Goal: Transaction & Acquisition: Purchase product/service

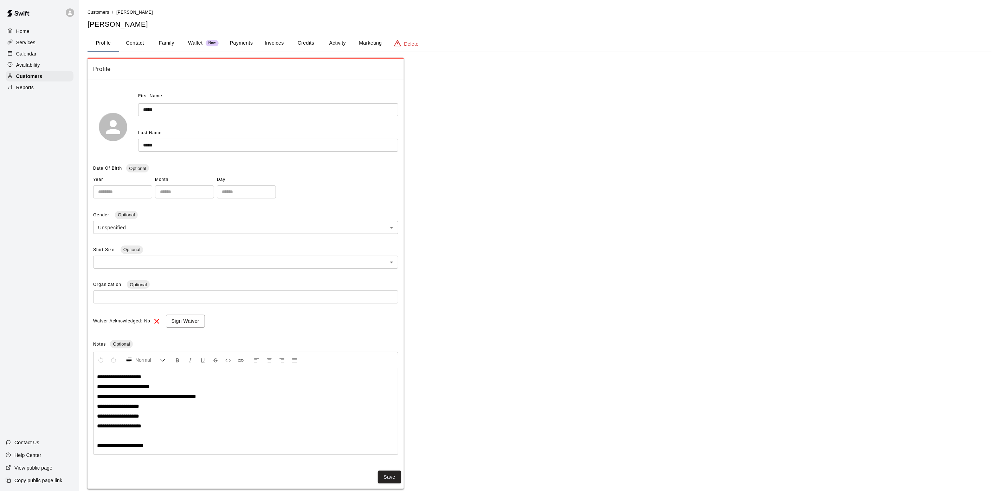
click at [52, 56] on div "Calendar" at bounding box center [40, 53] width 68 height 11
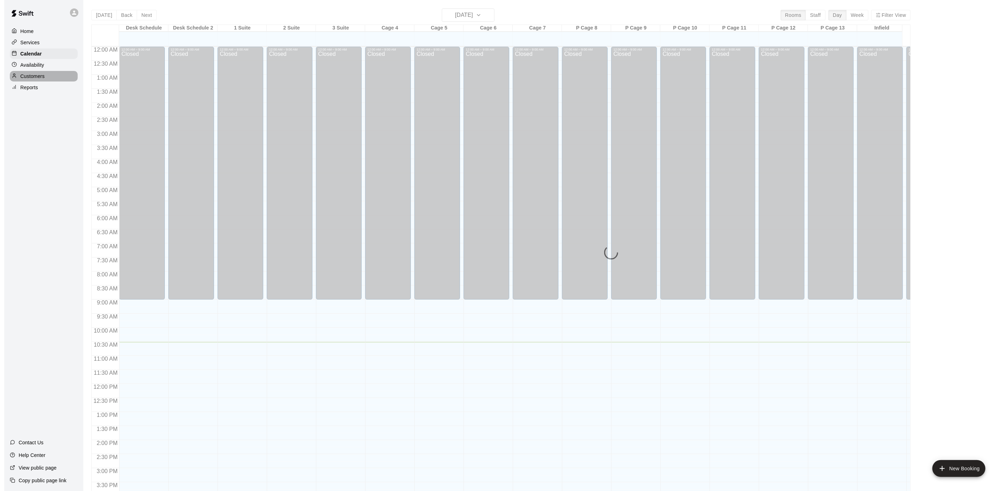
scroll to position [201, 0]
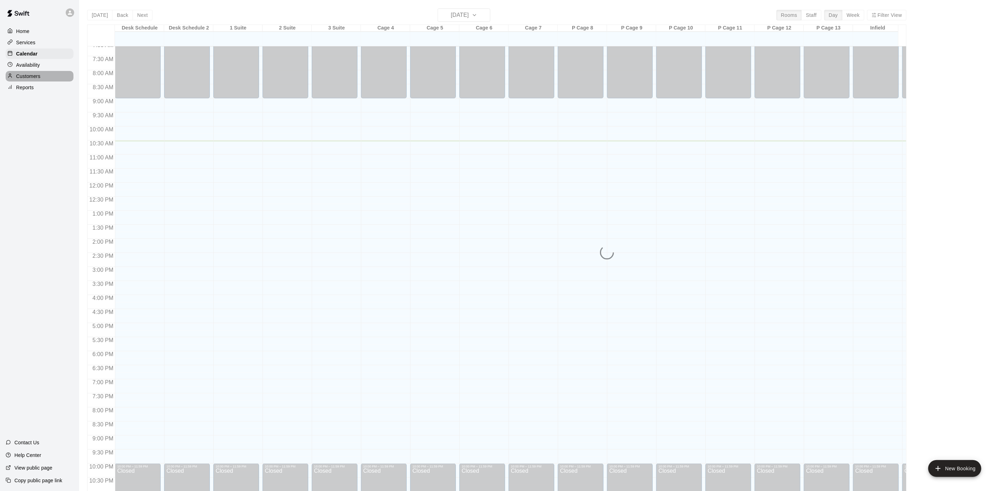
click at [15, 78] on div at bounding box center [11, 76] width 9 height 7
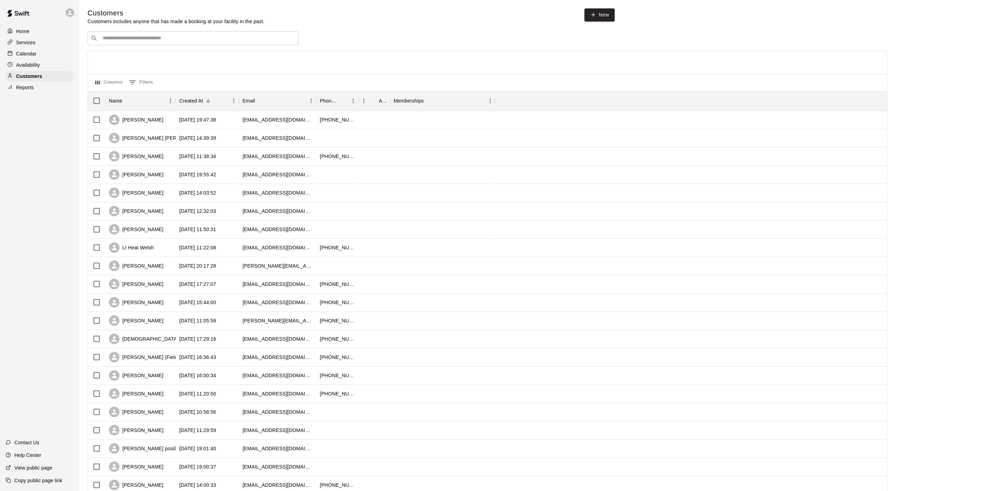
click at [136, 32] on div "Customers Customers includes anyone that has made a booking at your facility in…" at bounding box center [539, 297] width 904 height 578
click at [133, 35] on div "​ ​" at bounding box center [192, 38] width 211 height 14
type input "*********"
click at [121, 60] on span "[EMAIL_ADDRESS][DOMAIN_NAME]" at bounding box center [145, 61] width 76 height 5
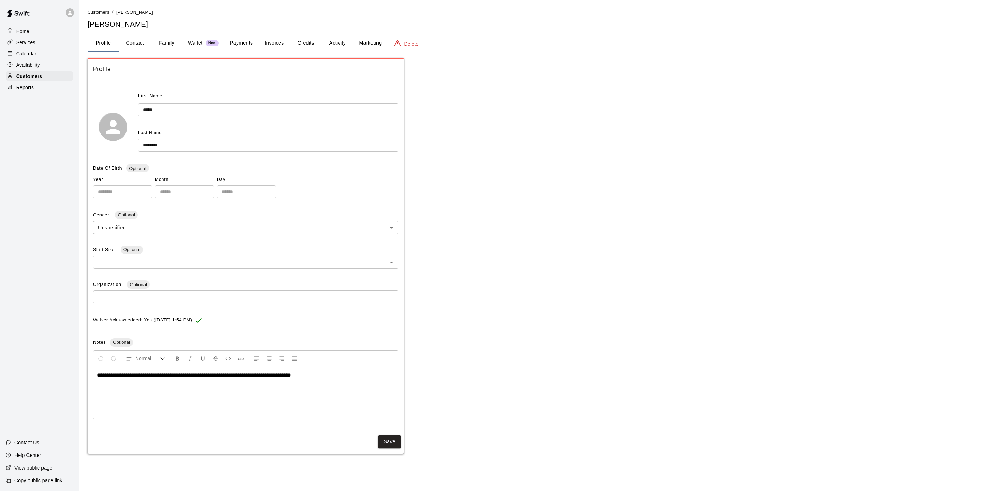
click at [230, 43] on button "Payments" at bounding box center [241, 43] width 34 height 17
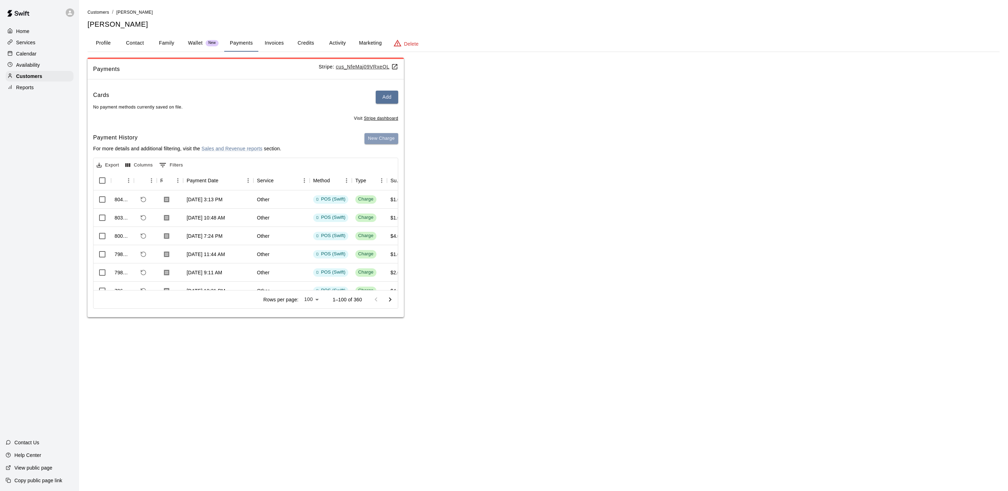
click at [388, 139] on button "New Charge" at bounding box center [381, 138] width 34 height 11
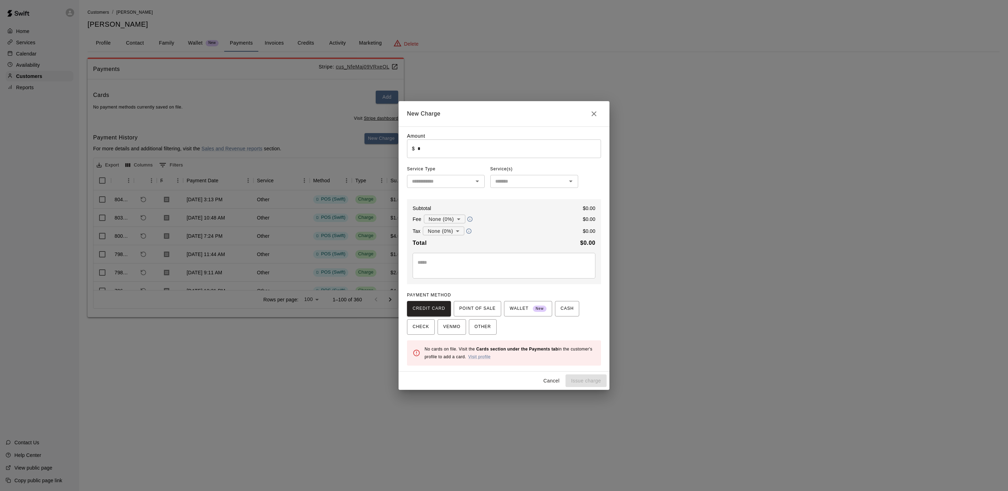
click at [431, 130] on div "Amount ​ $ * ​ Service Type ​ Service(s) ​ Subtotal $ 0.00 Fee None (0%) * ​ $ …" at bounding box center [503, 248] width 211 height 245
click at [435, 143] on input "*" at bounding box center [508, 148] width 183 height 19
click at [493, 306] on button "POINT OF SALE" at bounding box center [477, 308] width 47 height 15
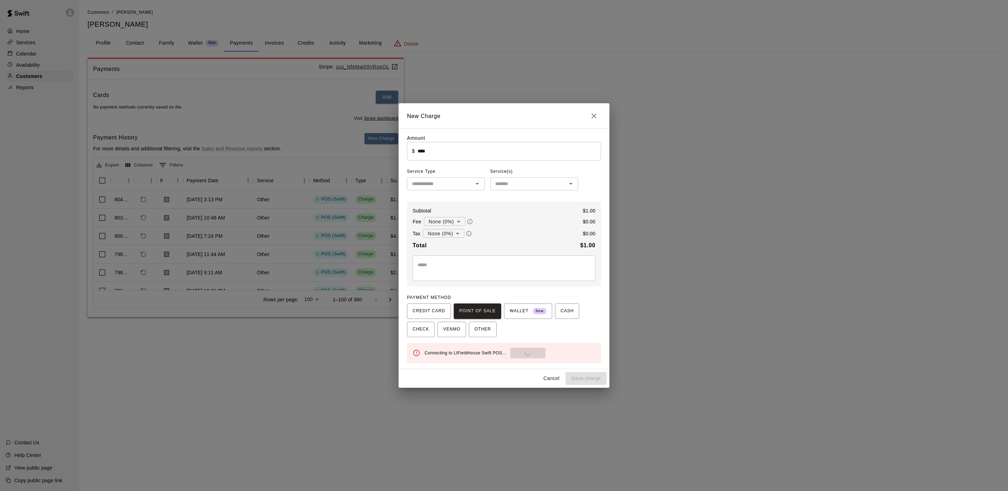
click at [527, 353] on div "Connecting to LIFieldHouse Swift POS... Send to POS" at bounding box center [509, 353] width 171 height 11
click at [523, 353] on div "Connecting to LIFieldHouse Swift POS... Send to POS" at bounding box center [509, 353] width 171 height 11
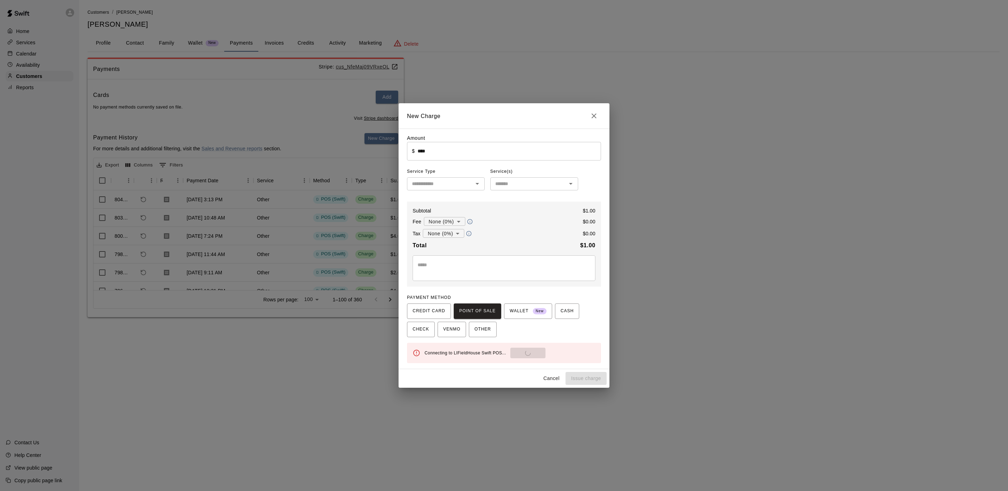
click at [523, 353] on button "Send to POS" at bounding box center [527, 353] width 35 height 11
type input "*"
